Goal: Check status: Check status

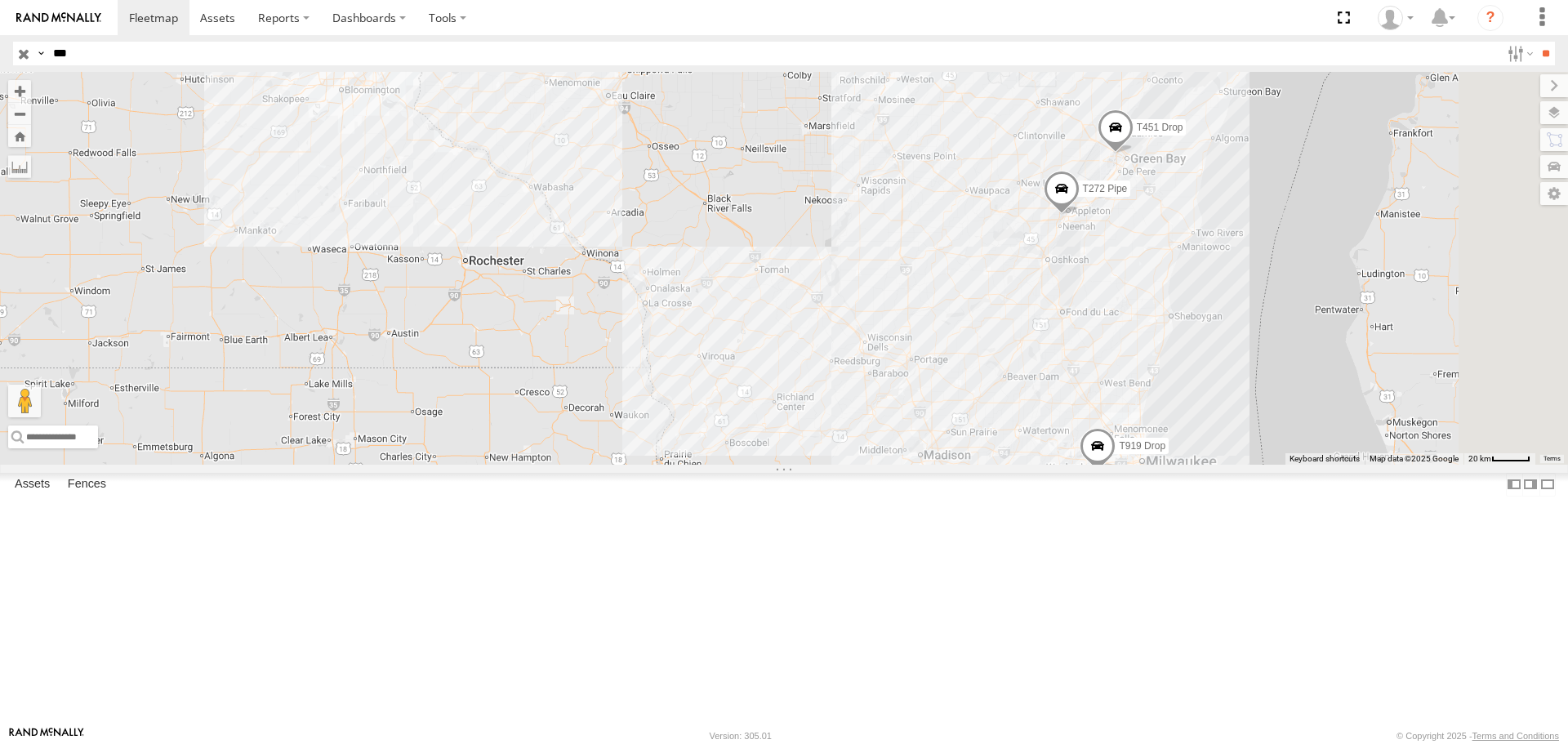
select select "**********"
click at [25, 58] on input "button" at bounding box center [23, 54] width 21 height 24
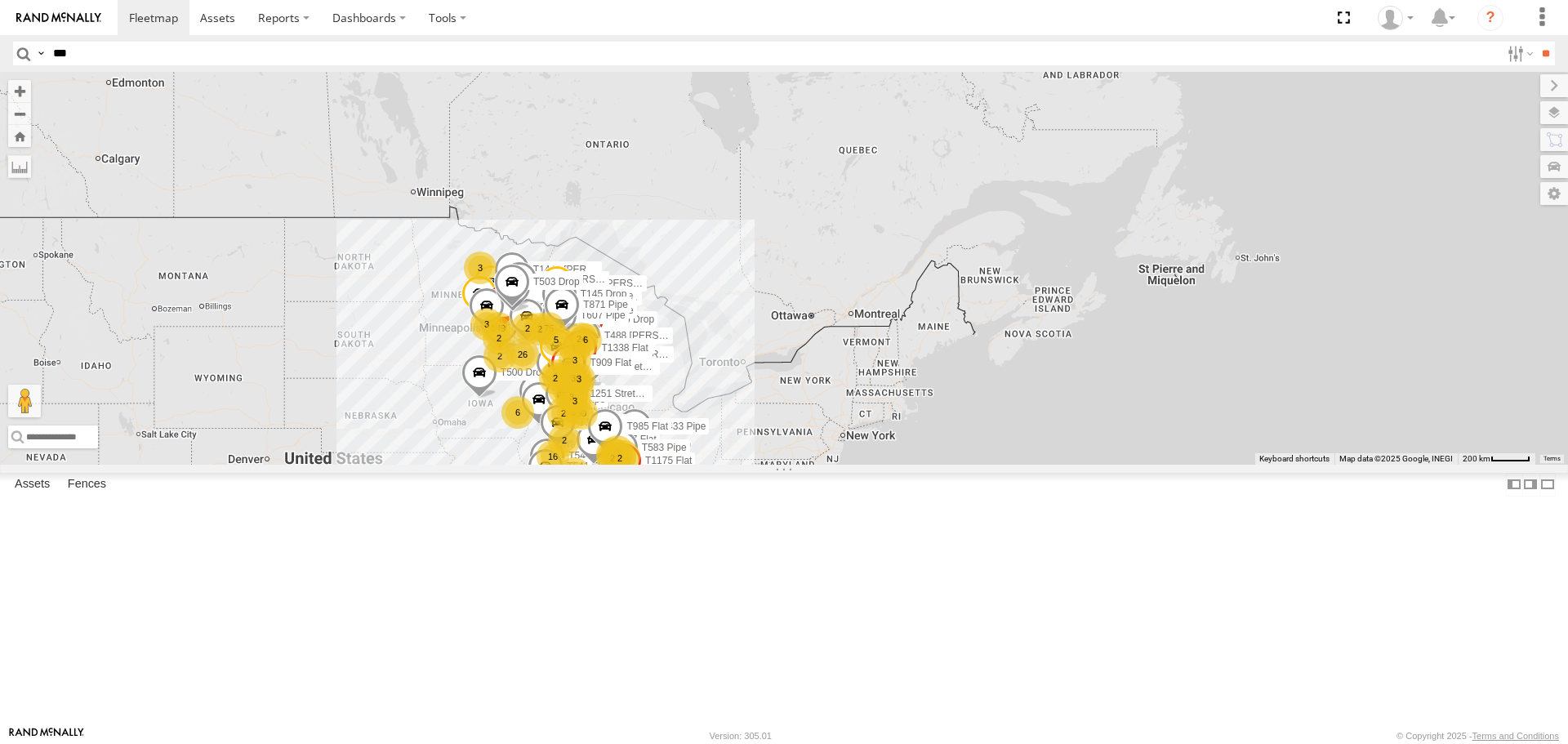
drag, startPoint x: 737, startPoint y: 410, endPoint x: 669, endPoint y: 536, distance: 143.2
click at [658, 465] on div "81 75 2 50 149 67 13 5 11 T1451 [PERSON_NAME] Flat 16 8 5 11 T257 Pipe T930 [PE…" at bounding box center [784, 268] width 1568 height 392
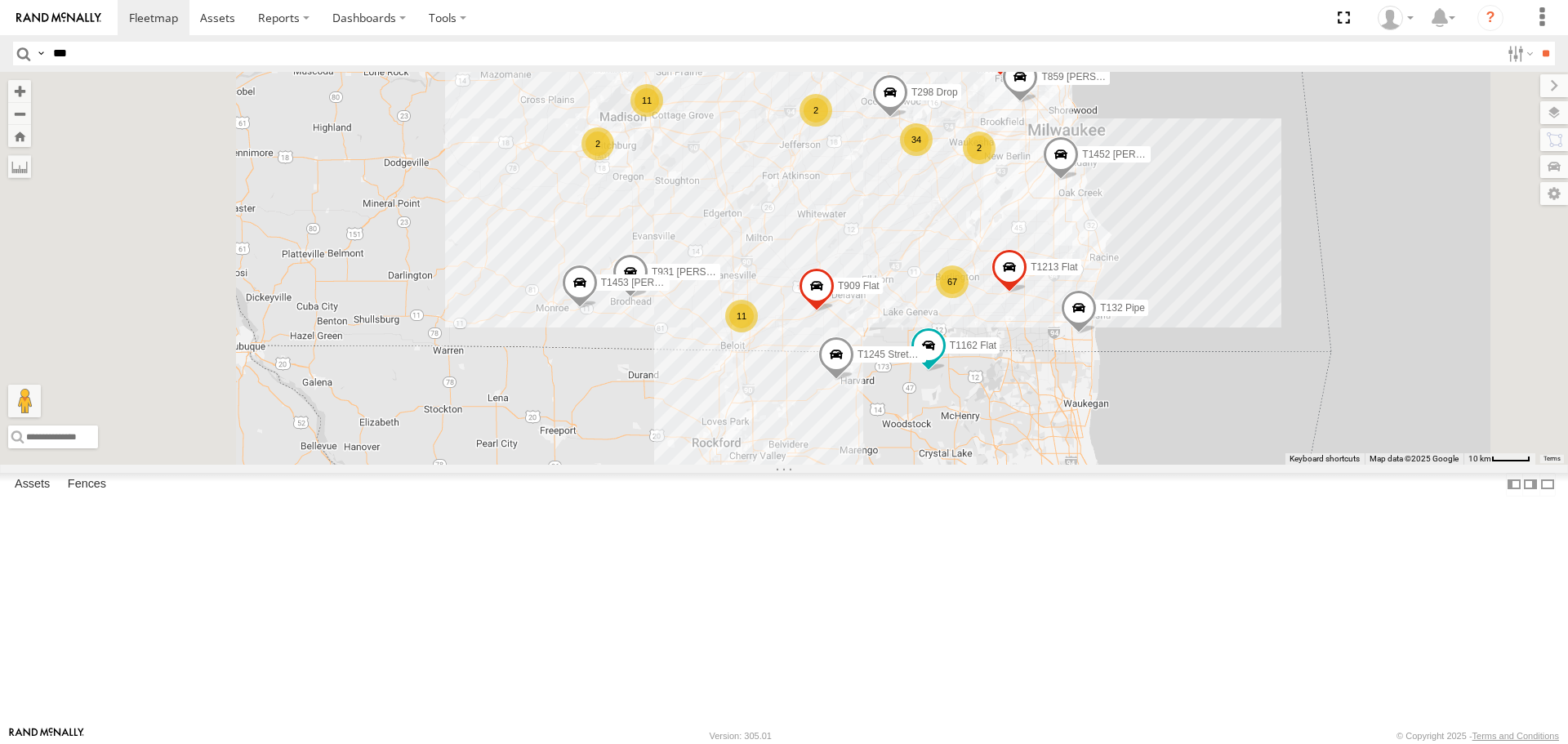
drag, startPoint x: 781, startPoint y: 458, endPoint x: 859, endPoint y: 231, distance: 240.0
click at [859, 231] on div "T1451 [PERSON_NAME] Flat T257 Pipe T930 [PERSON_NAME] Flat T1427 Drop T1452 [PE…" at bounding box center [784, 268] width 1568 height 392
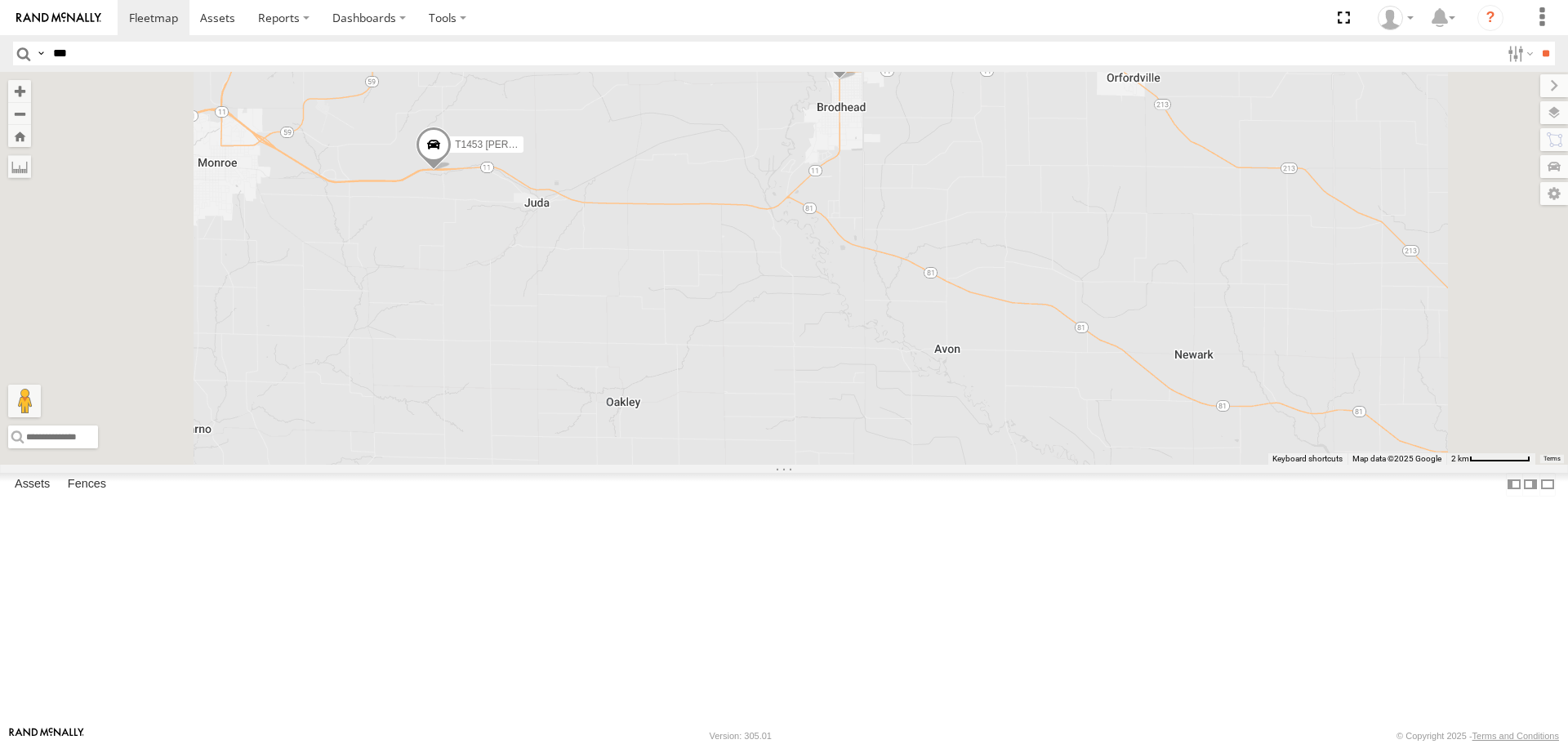
click at [585, 150] on span "T1453 [PERSON_NAME] Flat" at bounding box center [520, 145] width 130 height 12
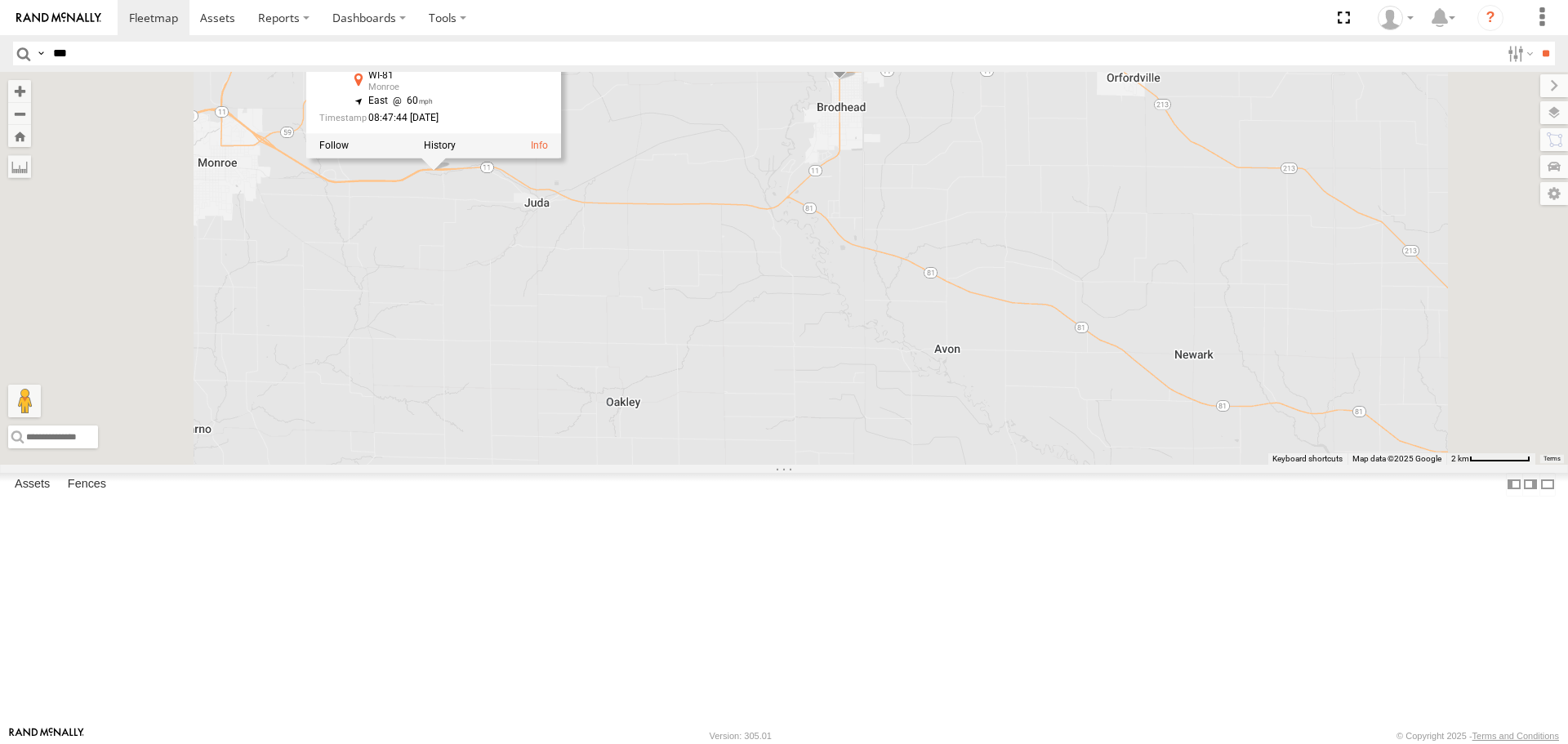
click at [664, 347] on div "T1451 [PERSON_NAME] Flat T257 Pipe T930 [PERSON_NAME] Flat T1427 Drop T1452 [PE…" at bounding box center [784, 268] width 1568 height 392
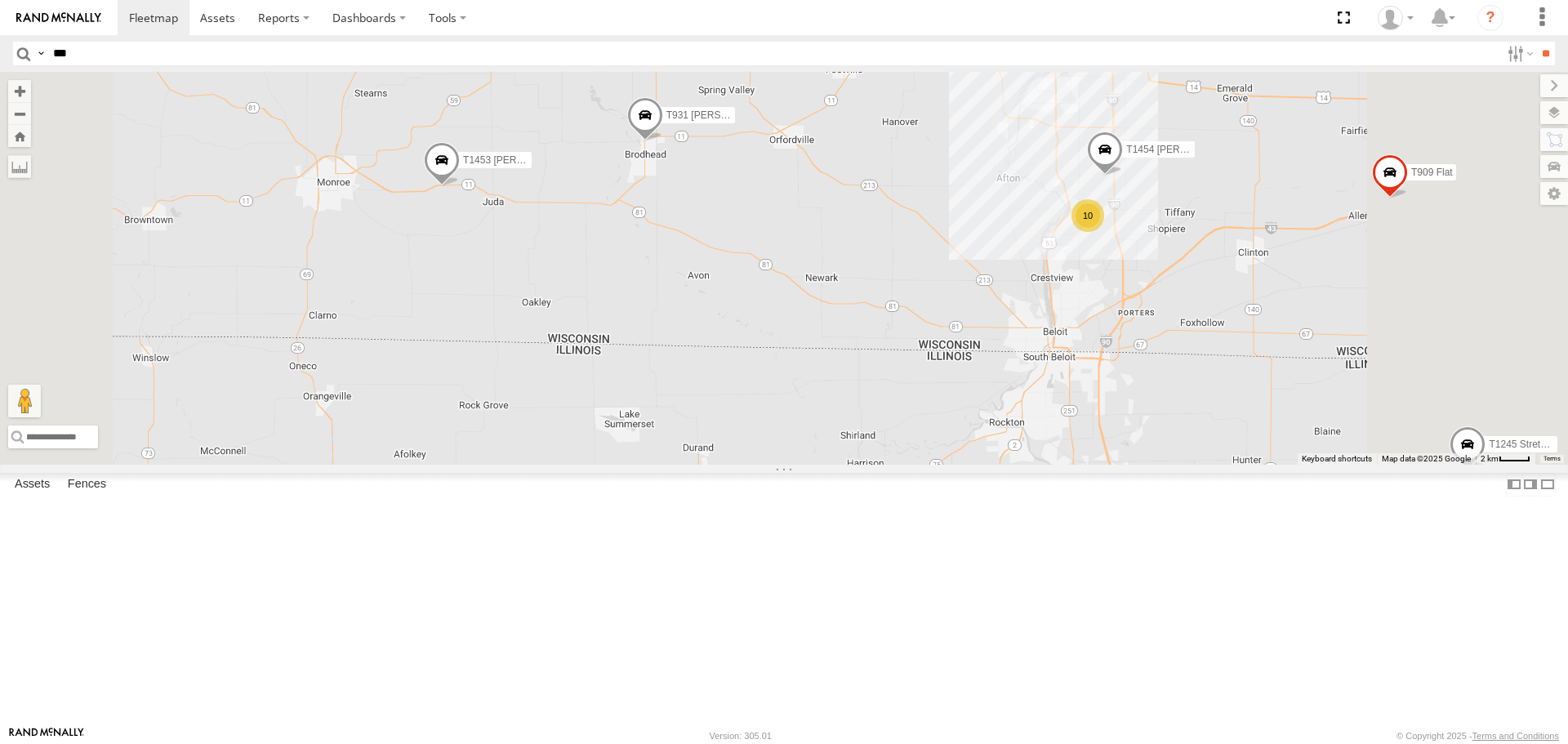
click at [791, 121] on span "T931 [PERSON_NAME] Flat" at bounding box center [729, 115] width 125 height 12
click at [821, 364] on div "T1451 [PERSON_NAME] Flat T257 Pipe T930 [PERSON_NAME] Flat T1427 Drop T1452 [PE…" at bounding box center [784, 268] width 1568 height 392
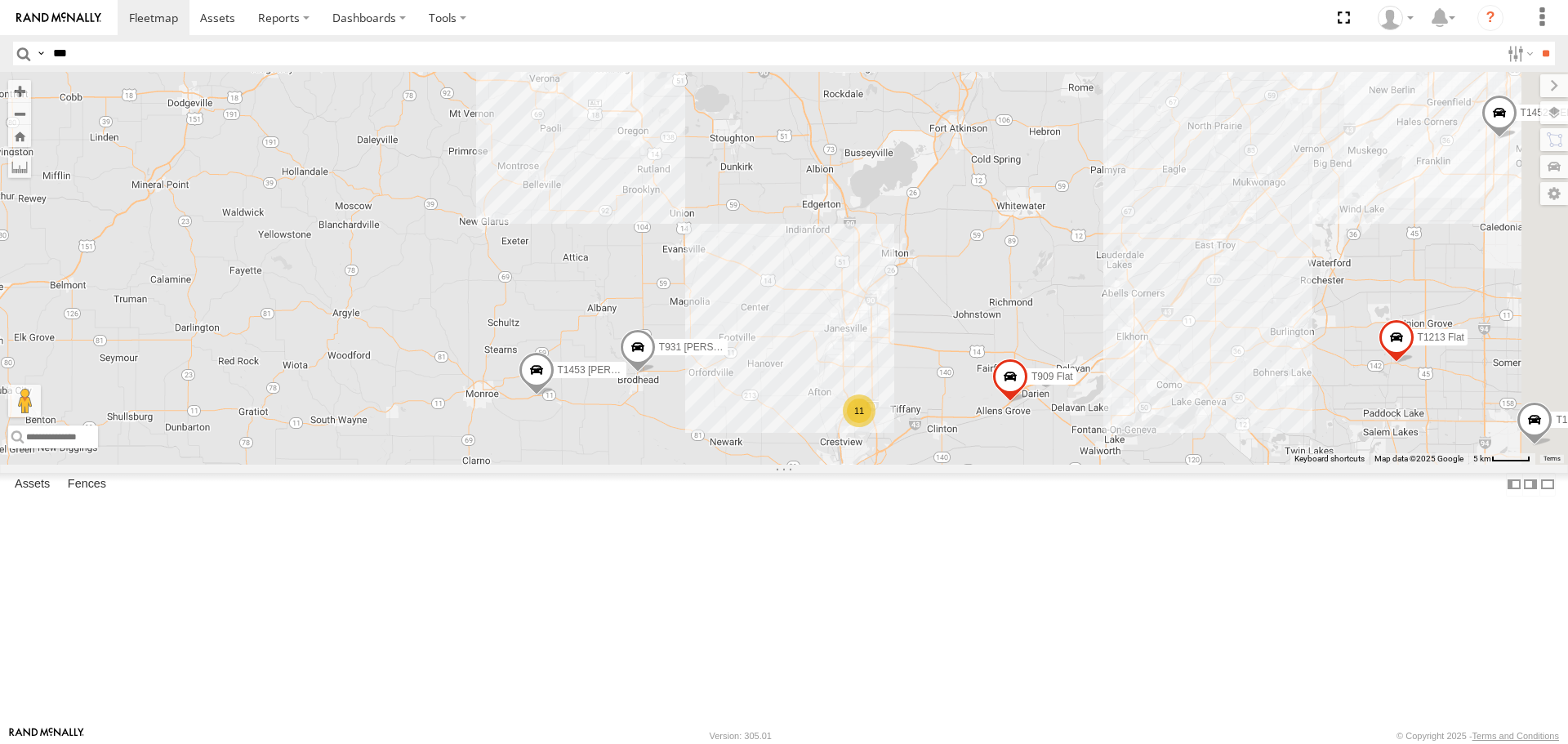
drag, startPoint x: 1151, startPoint y: 219, endPoint x: 986, endPoint y: 419, distance: 259.3
click at [986, 419] on div "T1451 [PERSON_NAME] Flat T257 Pipe T930 [PERSON_NAME] Flat T1427 Drop T1452 [PE…" at bounding box center [784, 268] width 1568 height 392
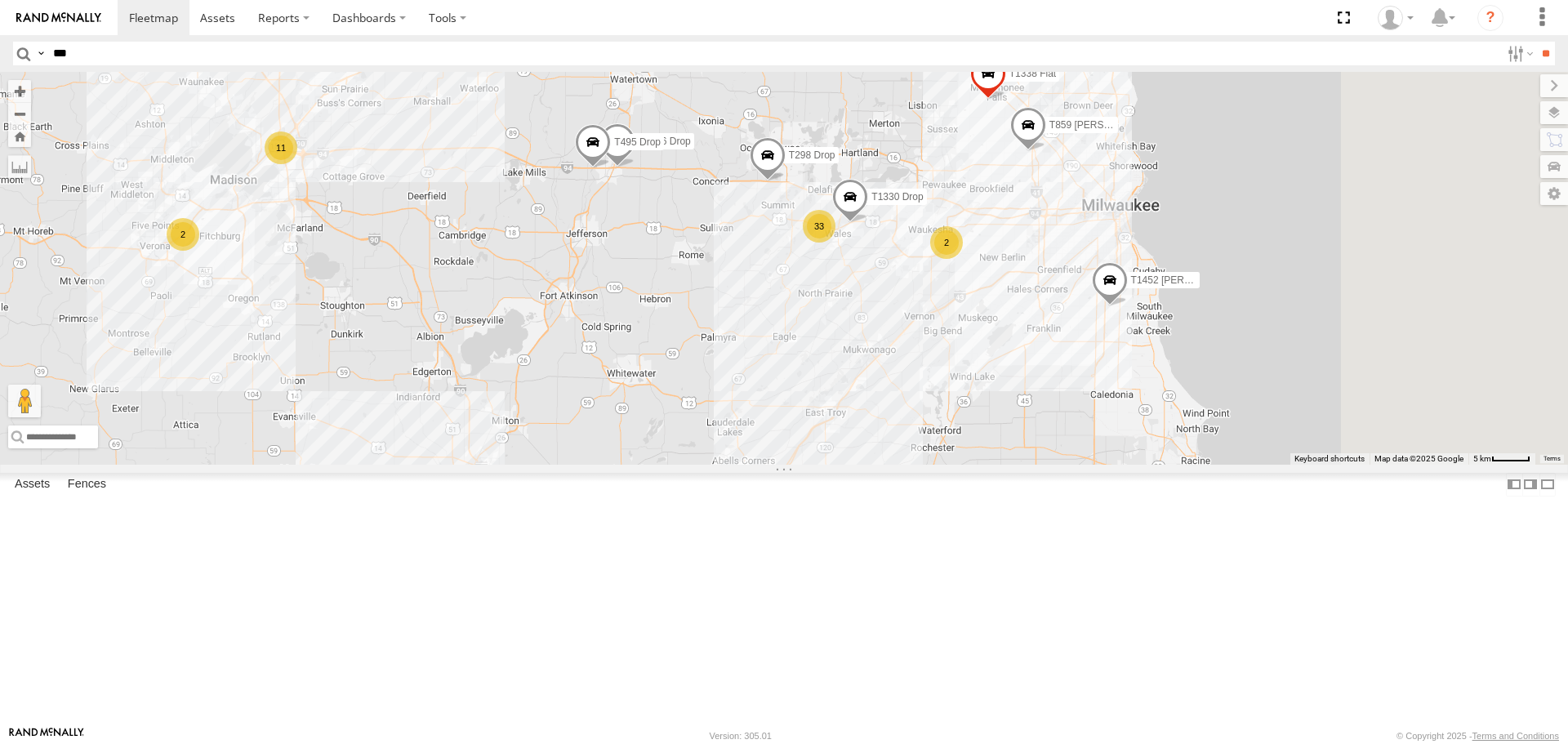
drag, startPoint x: 1178, startPoint y: 224, endPoint x: 781, endPoint y: 392, distance: 431.1
click at [781, 392] on div "T1451 [PERSON_NAME] Flat T257 Pipe T930 [PERSON_NAME] Flat T1427 Drop T1452 [PE…" at bounding box center [784, 268] width 1568 height 392
